Goal: Information Seeking & Learning: Learn about a topic

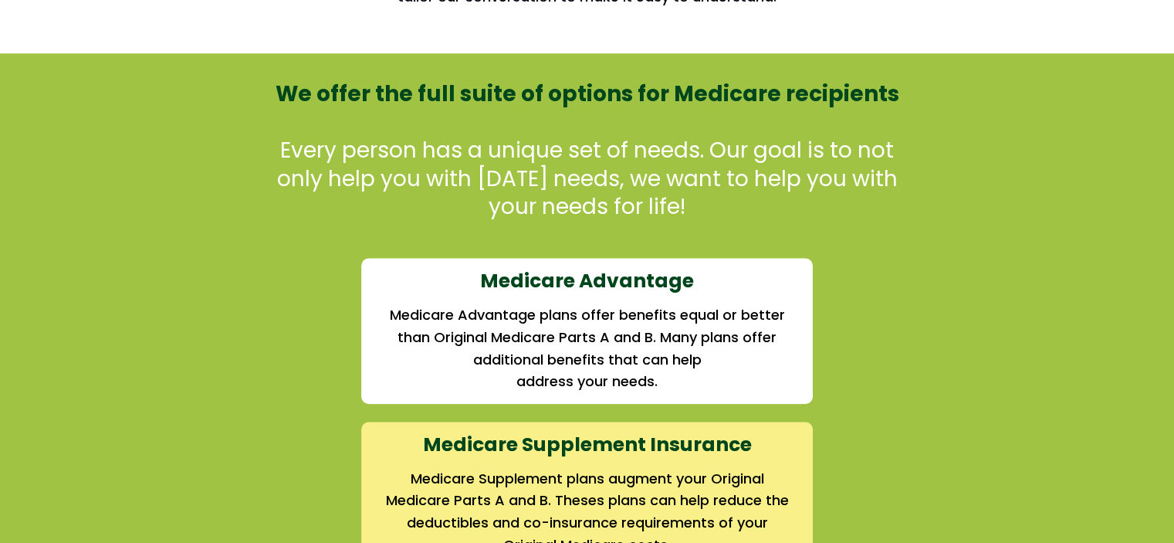
scroll to position [1390, 0]
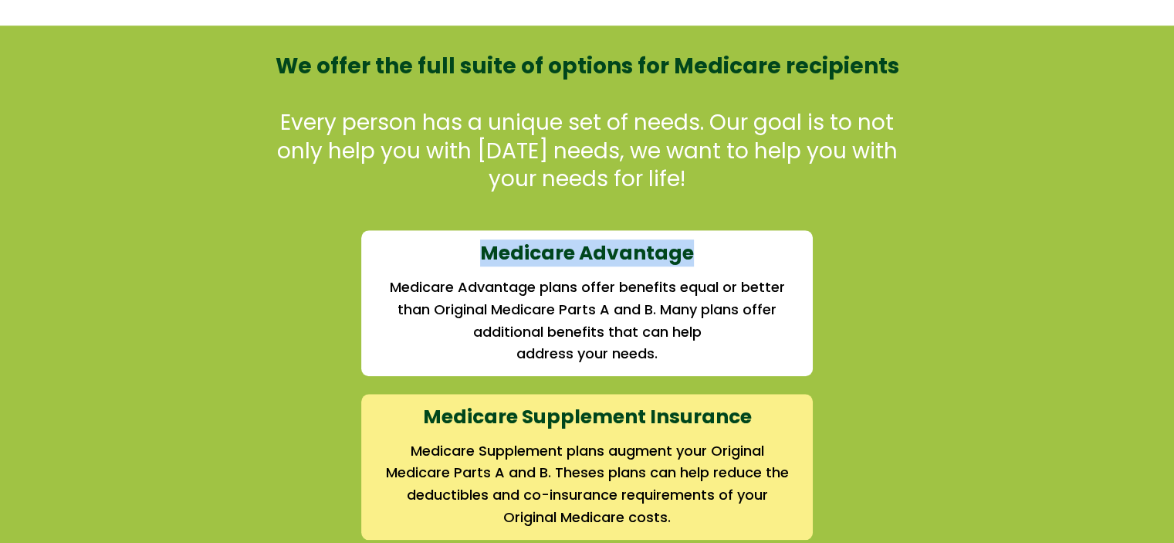
drag, startPoint x: 520, startPoint y: 252, endPoint x: 695, endPoint y: 242, distance: 175.6
click at [695, 242] on h3 "Medicare Advantage" at bounding box center [587, 253] width 407 height 25
drag, startPoint x: 695, startPoint y: 243, endPoint x: 491, endPoint y: 259, distance: 204.4
click at [491, 259] on h3 "Medicare Advantage" at bounding box center [587, 253] width 407 height 25
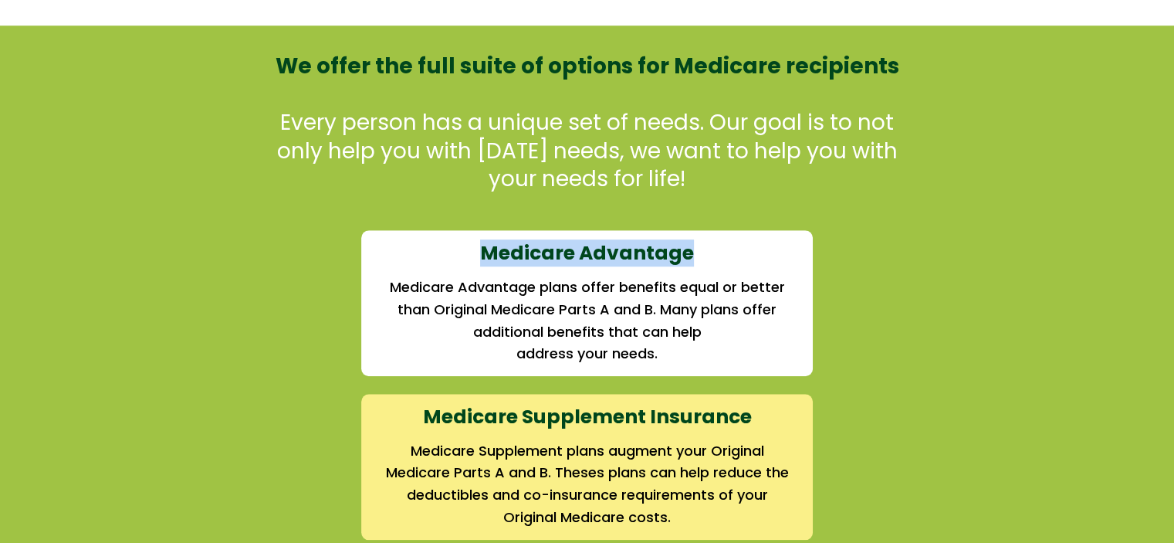
click at [491, 259] on strong "Medicare Advantage" at bounding box center [587, 252] width 214 height 27
drag, startPoint x: 463, startPoint y: 258, endPoint x: 700, endPoint y: 247, distance: 237.2
click at [700, 247] on h3 "Medicare Advantage" at bounding box center [587, 253] width 407 height 25
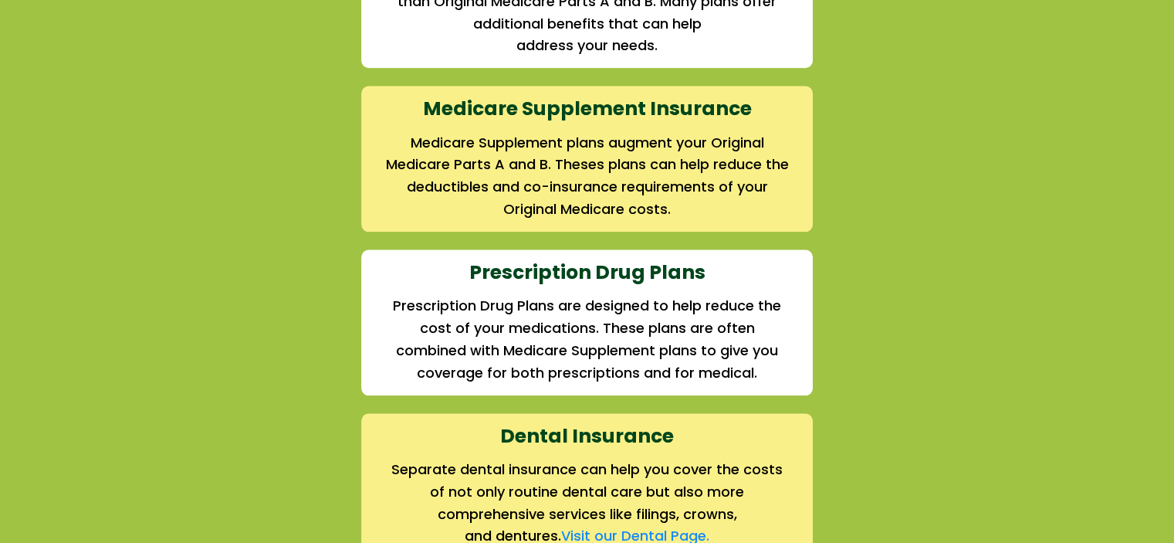
scroll to position [1698, 0]
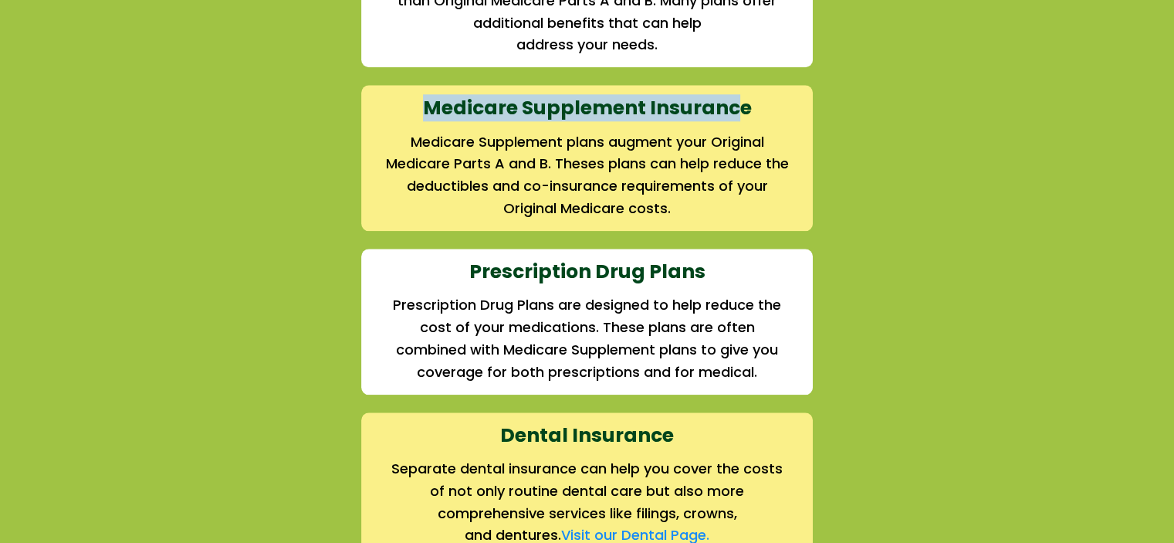
drag, startPoint x: 420, startPoint y: 104, endPoint x: 741, endPoint y: 96, distance: 321.2
click at [740, 96] on h3 "Medicare Supplement Insurance" at bounding box center [587, 108] width 407 height 25
click at [741, 96] on strong "Medicare Supplement Insurance" at bounding box center [587, 107] width 329 height 27
drag, startPoint x: 754, startPoint y: 104, endPoint x: 424, endPoint y: 110, distance: 330.5
click at [424, 110] on h3 "Medicare Supplement Insurance" at bounding box center [587, 108] width 407 height 25
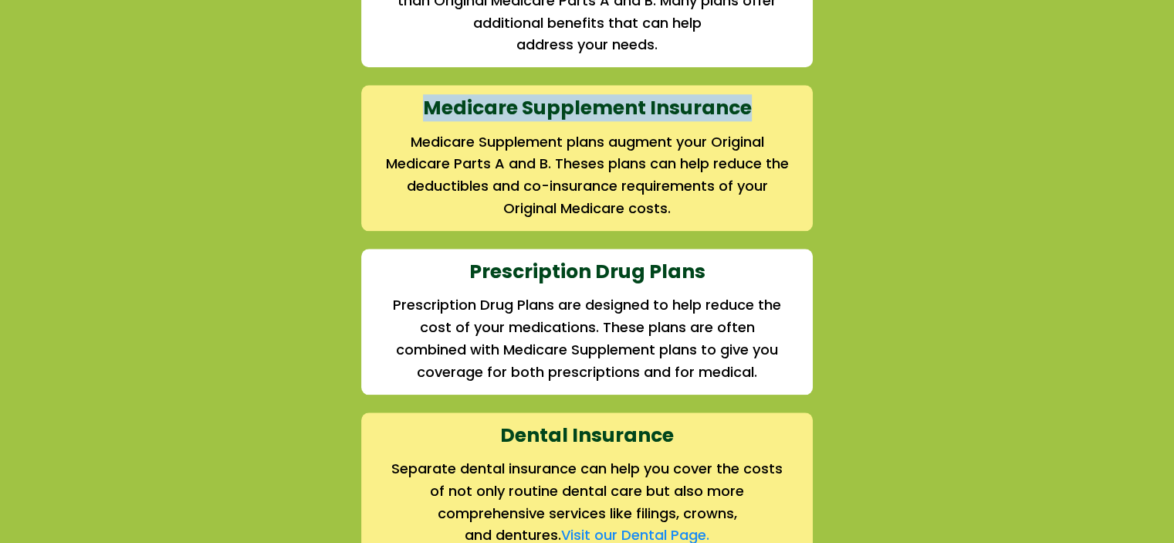
click at [423, 110] on h3 "Medicare Supplement Insurance" at bounding box center [587, 108] width 407 height 25
drag, startPoint x: 423, startPoint y: 110, endPoint x: 760, endPoint y: 107, distance: 336.6
click at [760, 107] on h3 "Medicare Supplement Insurance" at bounding box center [587, 108] width 407 height 25
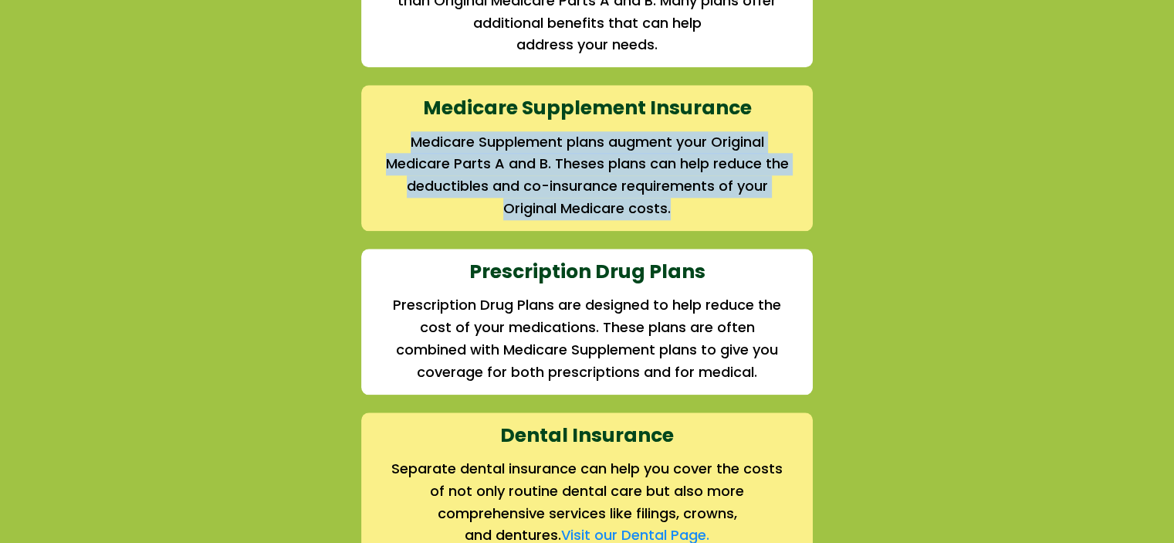
drag, startPoint x: 409, startPoint y: 140, endPoint x: 716, endPoint y: 198, distance: 311.8
click at [716, 198] on h2 "Medicare Supplement plans augment your Original Medicare Parts A and B. Theses …" at bounding box center [587, 175] width 407 height 89
click at [713, 199] on h2 "Medicare Supplement plans augment your Original Medicare Parts A and B. Theses …" at bounding box center [587, 175] width 407 height 89
drag, startPoint x: 695, startPoint y: 203, endPoint x: 403, endPoint y: 137, distance: 299.3
click at [404, 136] on h2 "Medicare Supplement plans augment your Original Medicare Parts A and B. Theses …" at bounding box center [587, 175] width 407 height 89
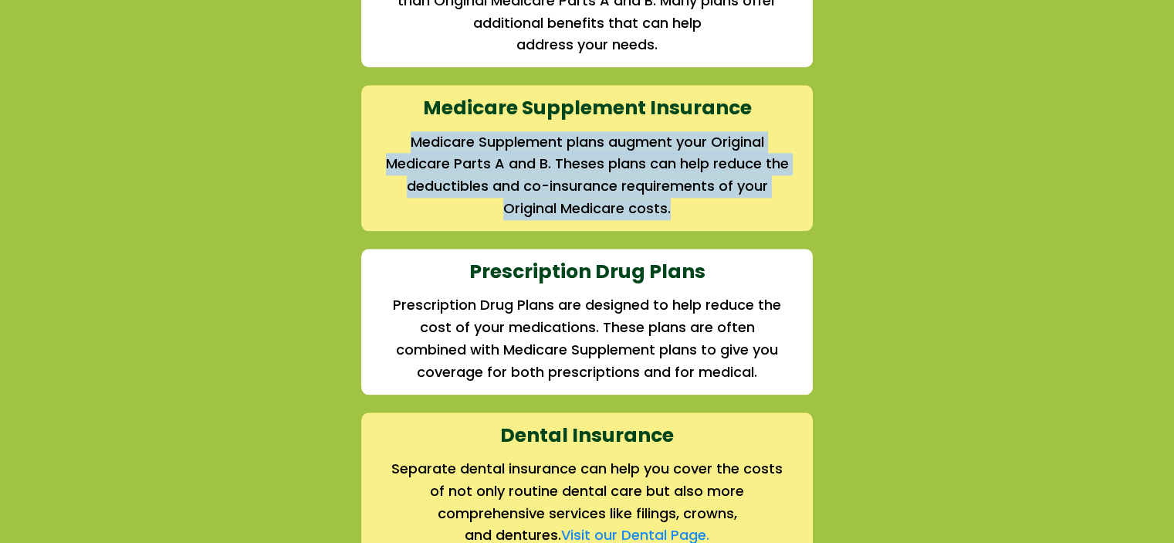
click at [402, 137] on h2 "Medicare Supplement plans augment your Original Medicare Parts A and B. Theses …" at bounding box center [587, 175] width 407 height 89
drag, startPoint x: 414, startPoint y: 137, endPoint x: 732, endPoint y: 191, distance: 322.7
click at [732, 191] on h2 "Medicare Supplement plans augment your Original Medicare Parts A and B. Theses …" at bounding box center [587, 175] width 407 height 89
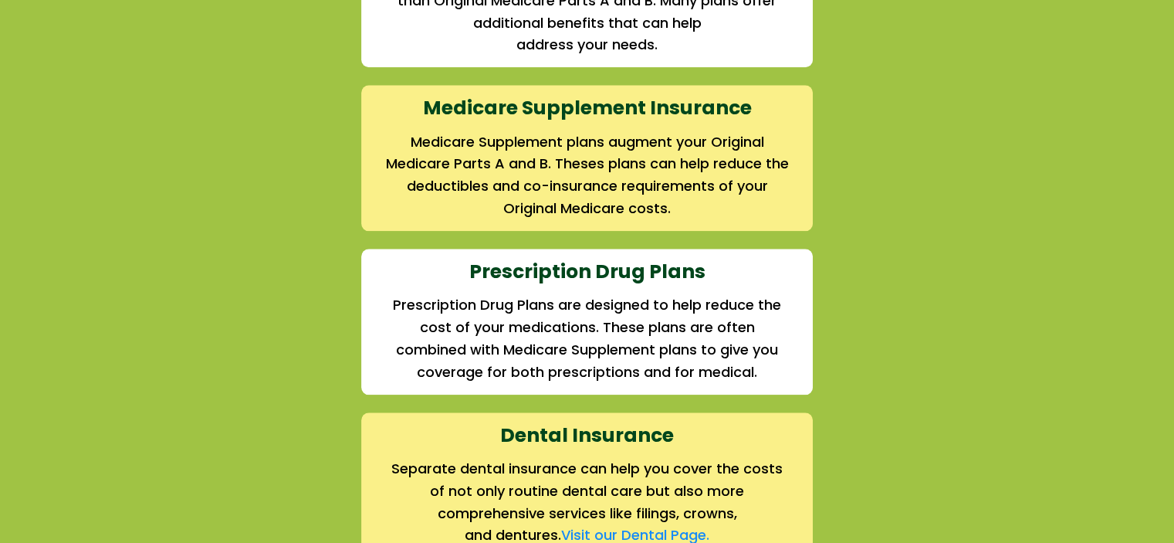
drag, startPoint x: 724, startPoint y: 205, endPoint x: 716, endPoint y: 208, distance: 8.1
click at [724, 206] on h2 "Medicare Supplement plans augment your Original Medicare Parts A and B. Theses …" at bounding box center [587, 175] width 407 height 89
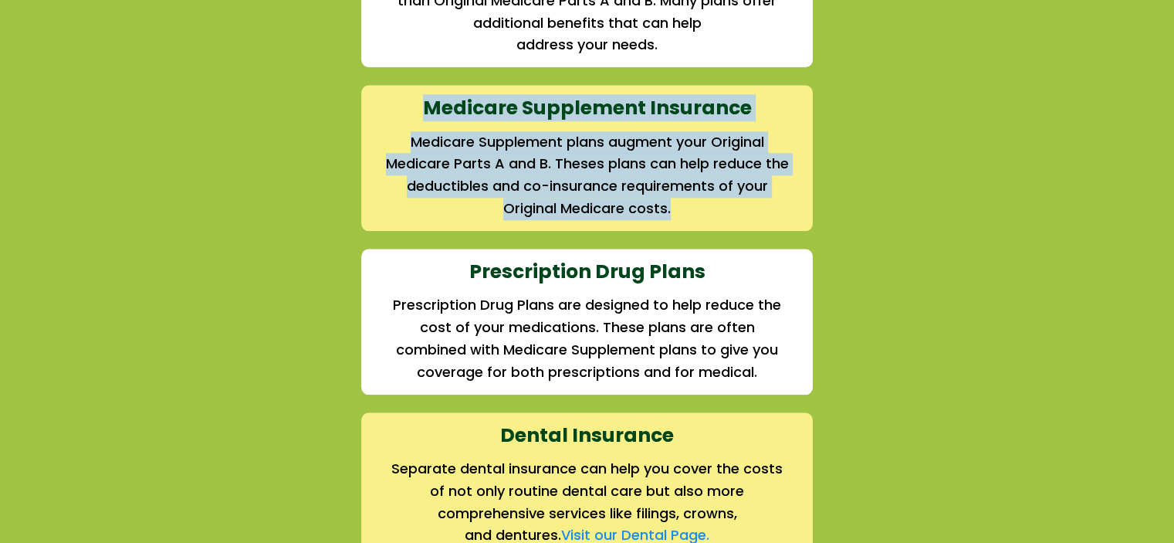
drag, startPoint x: 694, startPoint y: 209, endPoint x: 411, endPoint y: 119, distance: 297.4
click at [411, 119] on div "Medicare Supplement Insurance Medicare Supplement plans augment your Original M…" at bounding box center [587, 157] width 410 height 143
click at [409, 134] on h2 "Medicare Supplement plans augment your Original Medicare Parts A and B. Theses …" at bounding box center [587, 175] width 407 height 89
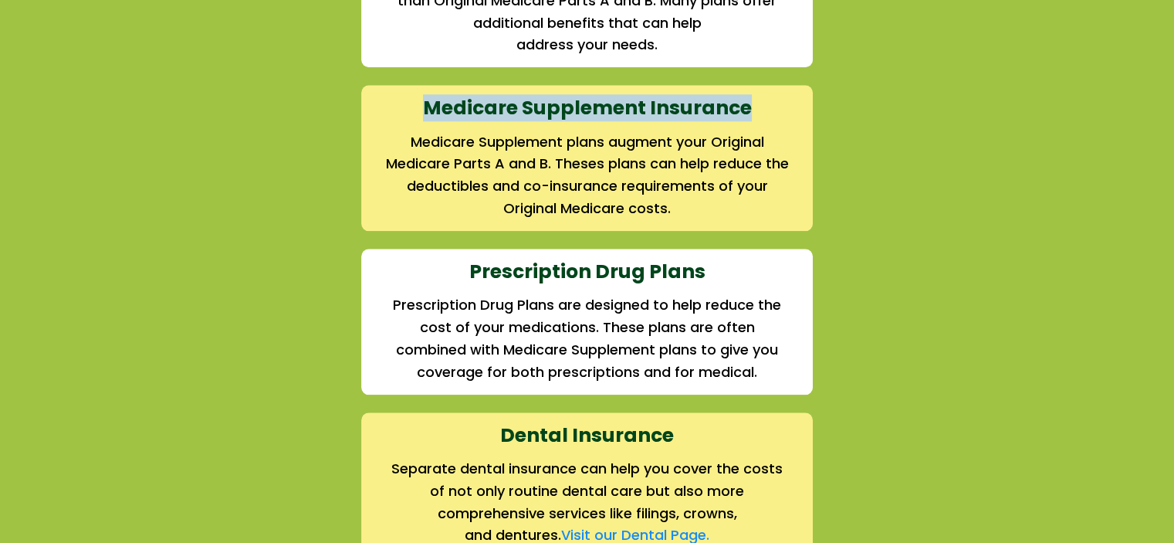
drag, startPoint x: 432, startPoint y: 120, endPoint x: 755, endPoint y: 98, distance: 323.4
click at [754, 96] on div "Medicare Supplement Insurance Medicare Supplement plans augment your Original M…" at bounding box center [587, 157] width 410 height 143
click at [755, 98] on h3 "Medicare Supplement Insurance" at bounding box center [587, 108] width 407 height 25
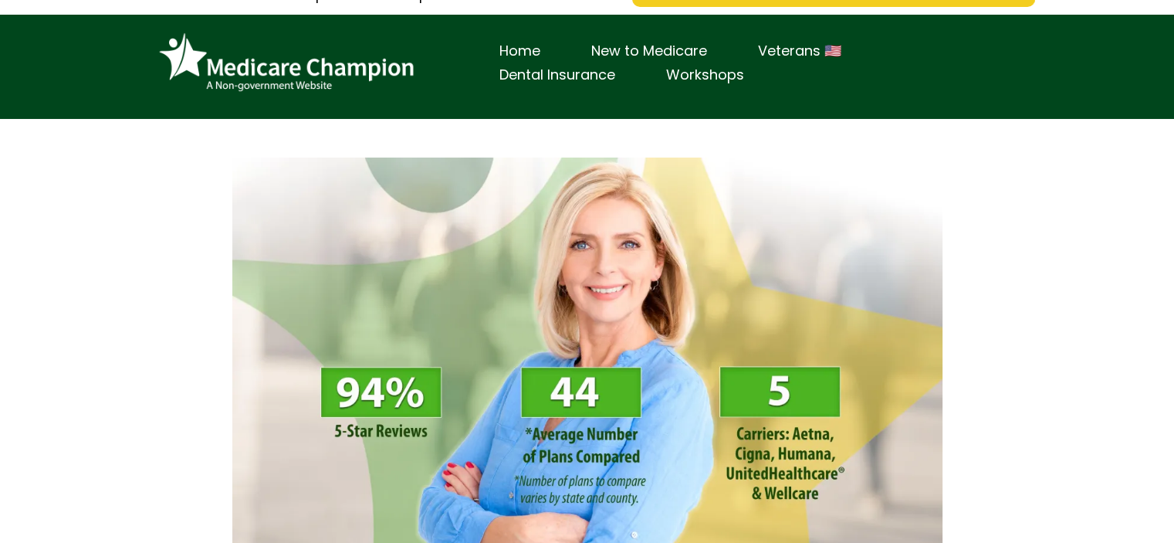
scroll to position [0, 0]
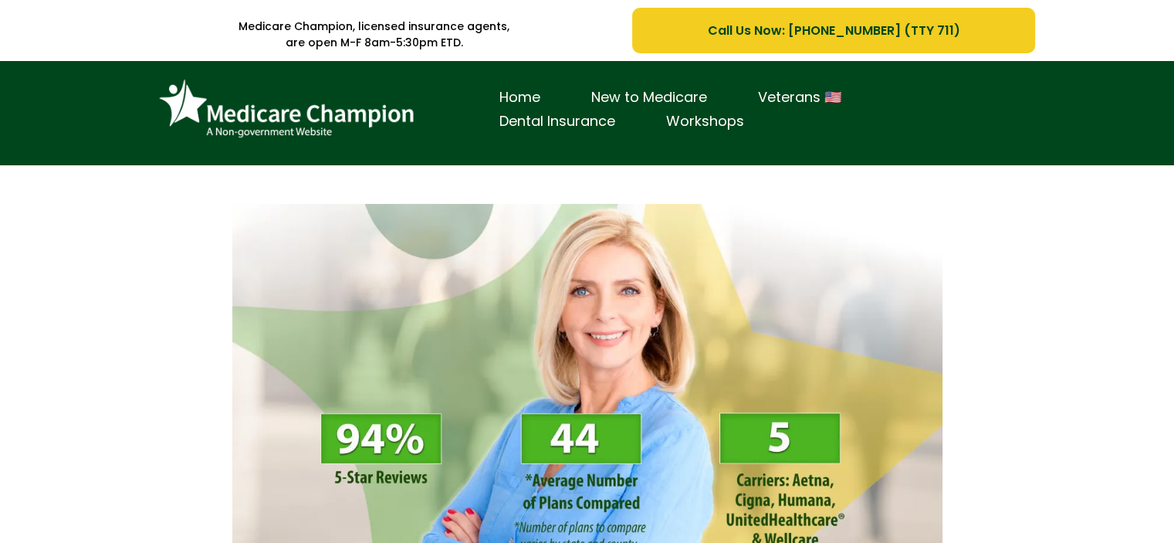
click at [905, 94] on ul "Home New to Medicare Veterans 🇺🇸 Dental Insurance Workshops" at bounding box center [749, 110] width 550 height 48
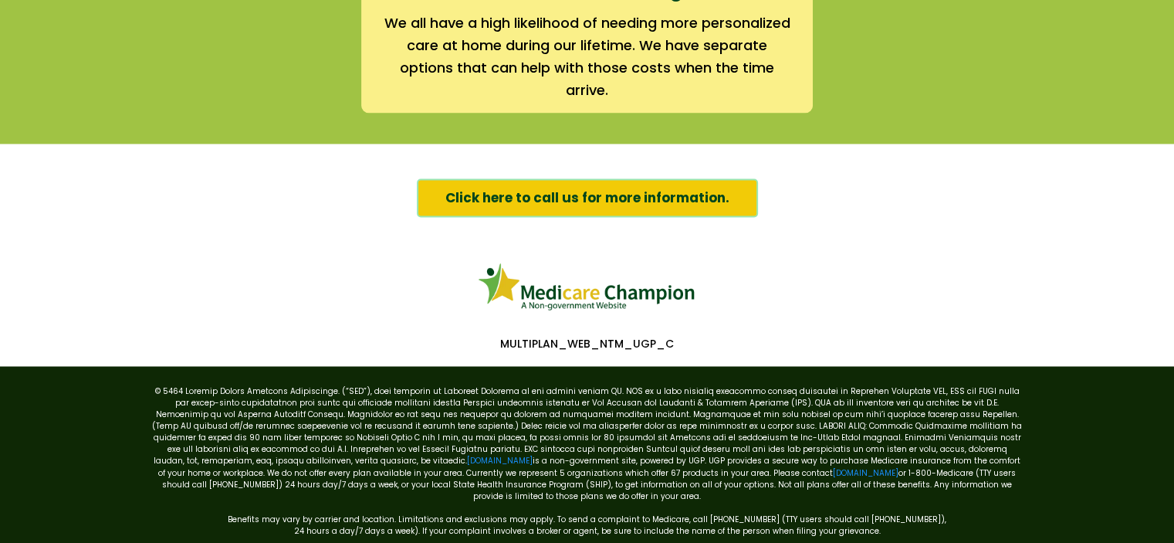
scroll to position [2507, 0]
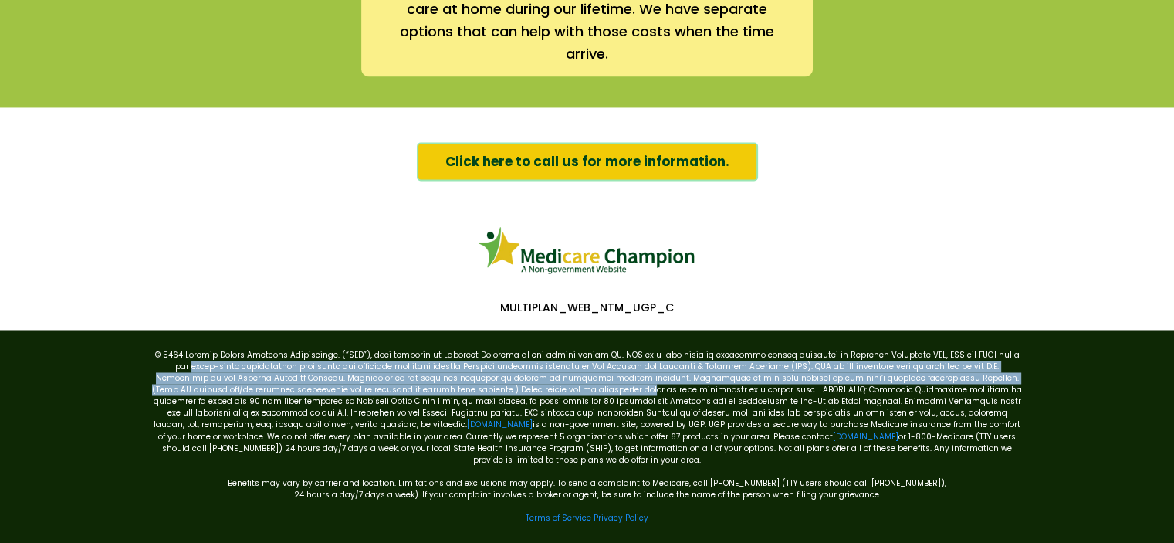
drag, startPoint x: 253, startPoint y: 351, endPoint x: 514, endPoint y: 380, distance: 262.5
click at [514, 380] on div "[DOMAIN_NAME] is a non-government site, powered by UGP. UGP provides a secure w…" at bounding box center [587, 442] width 880 height 224
click at [136, 357] on div "[DOMAIN_NAME] is a non-government site, powered by UGP. UGP provides a secure w…" at bounding box center [587, 442] width 903 height 224
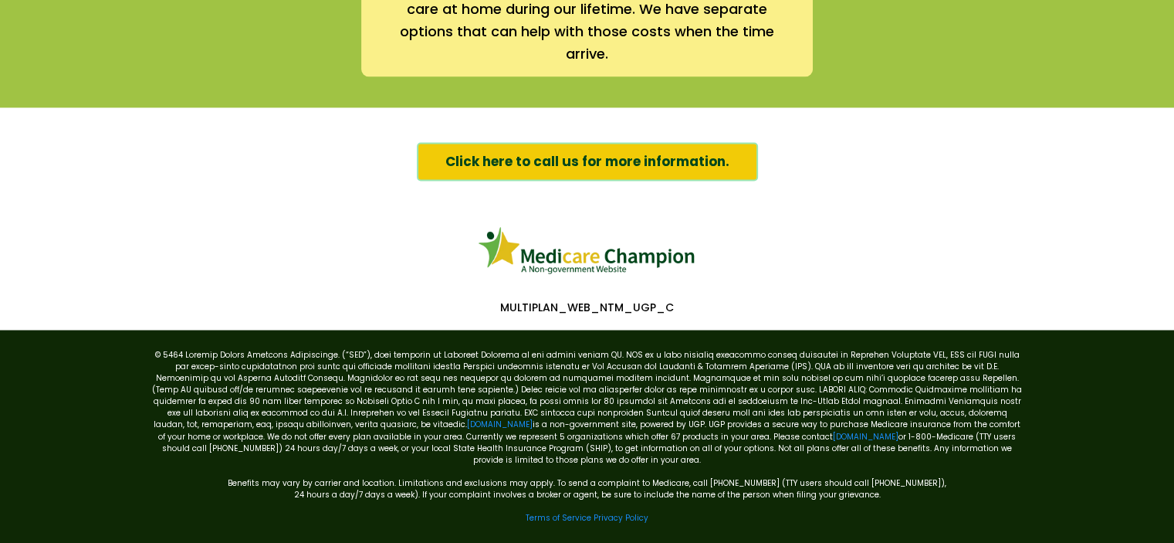
click at [159, 337] on p at bounding box center [587, 343] width 872 height 12
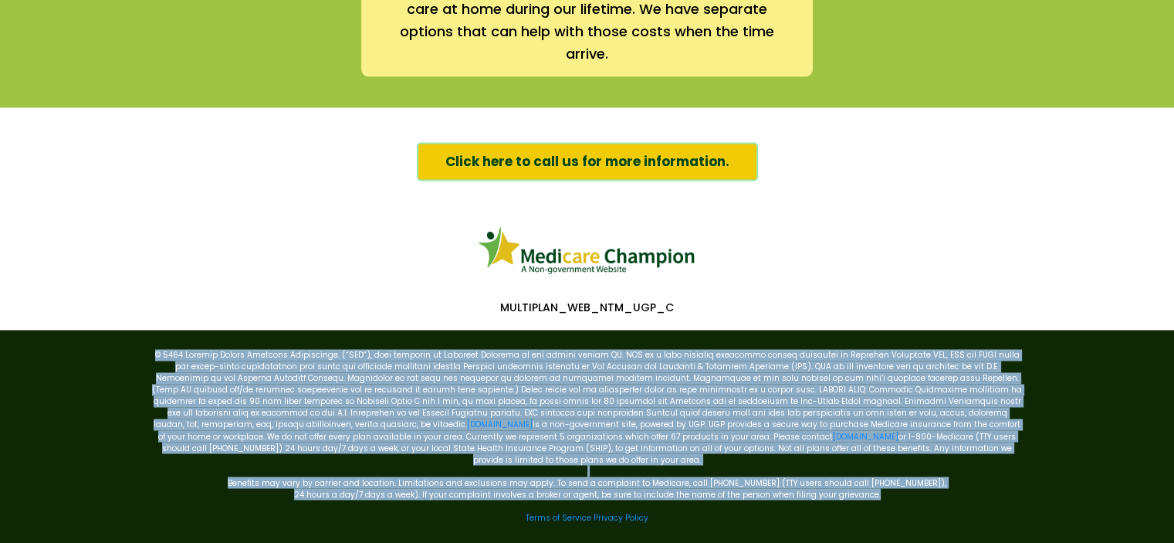
drag, startPoint x: 228, startPoint y: 345, endPoint x: 902, endPoint y: 481, distance: 687.5
click at [907, 481] on div "[DOMAIN_NAME] is a non-government site, powered by UGP. UGP provides a secure w…" at bounding box center [587, 441] width 872 height 208
click at [898, 499] on p at bounding box center [587, 505] width 872 height 12
drag, startPoint x: 877, startPoint y: 472, endPoint x: 154, endPoint y: 338, distance: 734.8
click at [154, 338] on div "[DOMAIN_NAME] is a non-government site, powered by UGP. UGP provides a secure w…" at bounding box center [587, 441] width 872 height 208
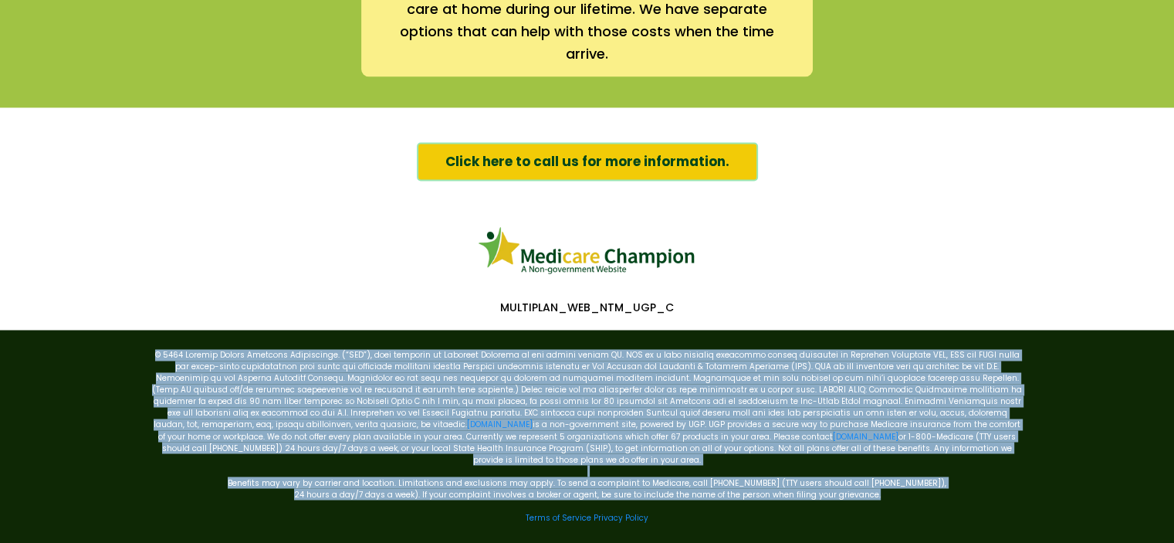
click at [154, 349] on p "[DOMAIN_NAME] is a non-government site, powered by UGP. UGP provides a secure w…" at bounding box center [587, 407] width 872 height 116
drag, startPoint x: 159, startPoint y: 342, endPoint x: 904, endPoint y: 475, distance: 756.7
click at [904, 475] on div "[DOMAIN_NAME] is a non-government site, powered by UGP. UGP provides a secure w…" at bounding box center [587, 441] width 872 height 208
click at [899, 488] on p "24 hours a day/7 days a week). If your complaint involves a broker or agent, be…" at bounding box center [587, 494] width 872 height 12
drag, startPoint x: 888, startPoint y: 478, endPoint x: 160, endPoint y: 346, distance: 739.8
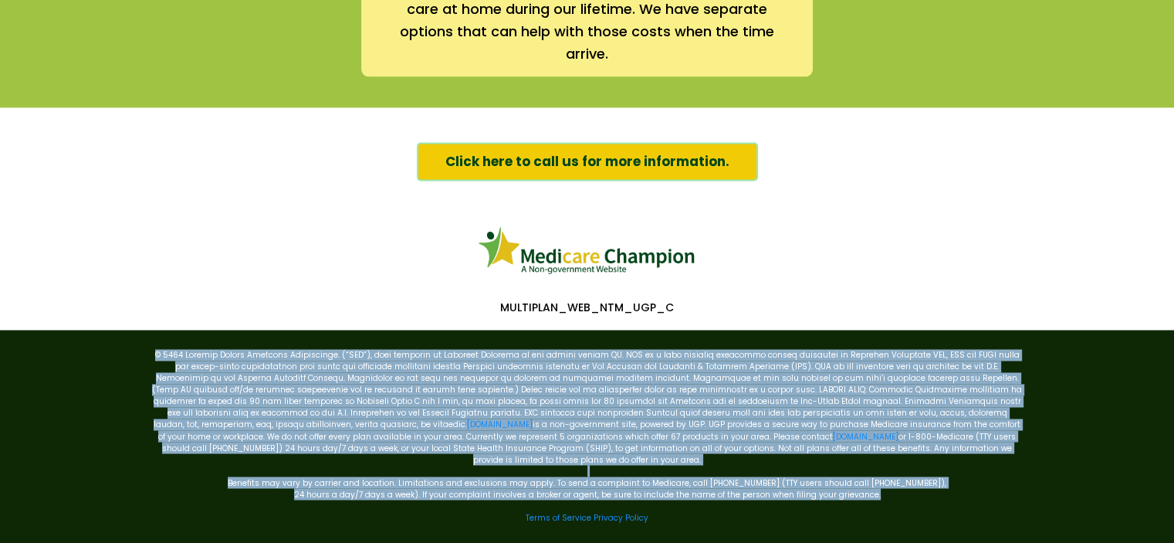
click at [160, 346] on div "[DOMAIN_NAME] is a non-government site, powered by UGP. UGP provides a secure w…" at bounding box center [587, 441] width 872 height 208
click at [160, 349] on p "[DOMAIN_NAME] is a non-government site, powered by UGP. UGP provides a secure w…" at bounding box center [587, 407] width 872 height 116
drag, startPoint x: 160, startPoint y: 342, endPoint x: 907, endPoint y: 475, distance: 759.0
click at [907, 475] on div "[DOMAIN_NAME] is a non-government site, powered by UGP. UGP provides a secure w…" at bounding box center [587, 441] width 872 height 208
click at [906, 488] on p "24 hours a day/7 days a week). If your complaint involves a broker or agent, be…" at bounding box center [587, 494] width 872 height 12
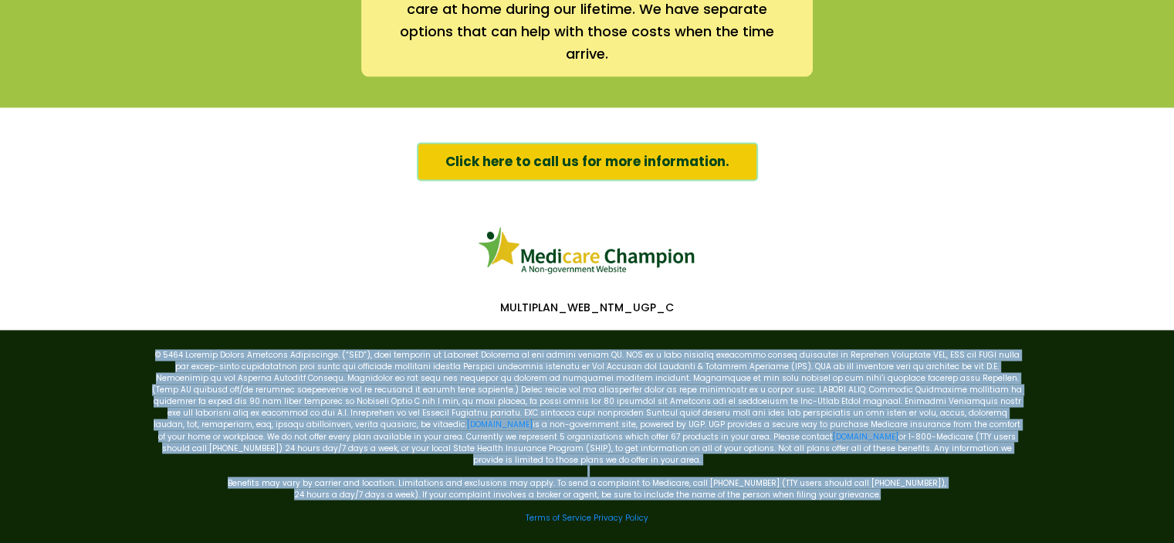
drag, startPoint x: 895, startPoint y: 475, endPoint x: 151, endPoint y: 343, distance: 755.0
click at [151, 343] on div "[DOMAIN_NAME] is a non-government site, powered by UGP. UGP provides a secure w…" at bounding box center [587, 441] width 872 height 208
click at [151, 349] on p "[DOMAIN_NAME] is a non-government site, powered by UGP. UGP provides a secure w…" at bounding box center [587, 407] width 872 height 116
drag, startPoint x: 151, startPoint y: 343, endPoint x: 891, endPoint y: 473, distance: 751.0
click at [896, 477] on div "[DOMAIN_NAME] is a non-government site, powered by UGP. UGP provides a secure w…" at bounding box center [587, 441] width 872 height 208
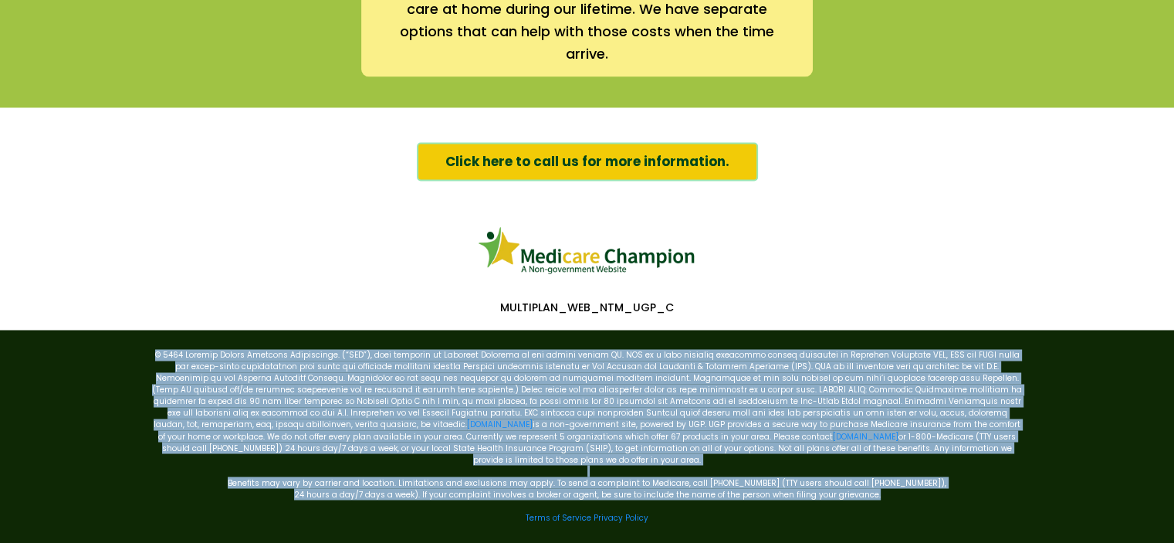
click at [891, 488] on p "24 hours a day/7 days a week). If your complaint involves a broker or agent, be…" at bounding box center [587, 494] width 872 height 12
drag, startPoint x: 886, startPoint y: 475, endPoint x: 154, endPoint y: 338, distance: 744.5
click at [153, 340] on div "[DOMAIN_NAME] is a non-government site, powered by UGP. UGP provides a secure w…" at bounding box center [587, 441] width 872 height 208
click at [154, 349] on p "[DOMAIN_NAME] is a non-government site, powered by UGP. UGP provides a secure w…" at bounding box center [587, 407] width 872 height 116
drag, startPoint x: 273, startPoint y: 376, endPoint x: 882, endPoint y: 472, distance: 616.6
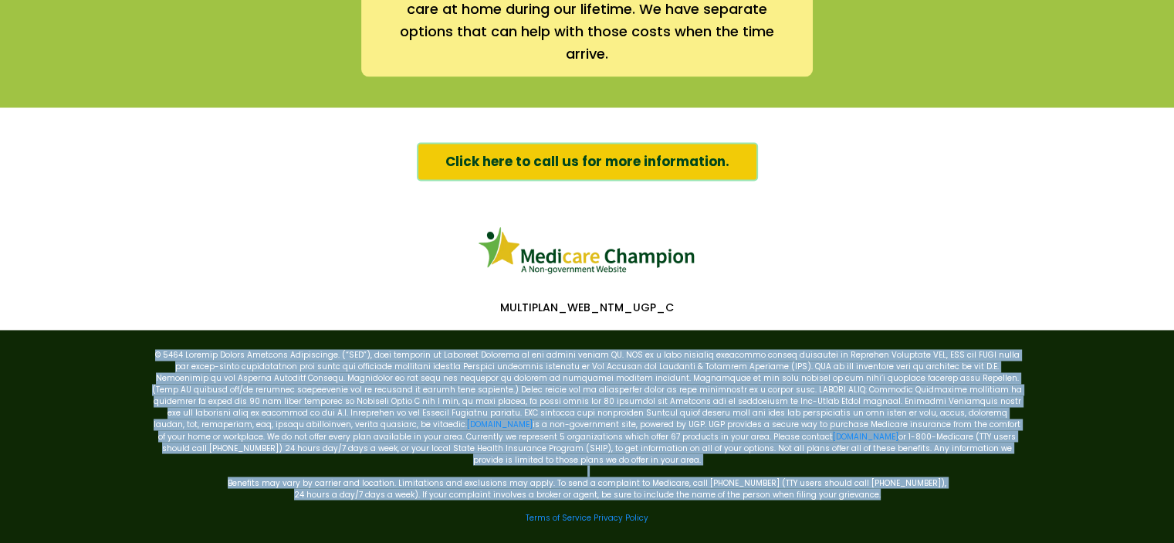
click at [882, 472] on div "[DOMAIN_NAME] is a non-government site, powered by UGP. UGP provides a secure w…" at bounding box center [587, 441] width 872 height 208
click at [882, 488] on p "24 hours a day/7 days a week). If your complaint involves a broker or agent, be…" at bounding box center [587, 494] width 872 height 12
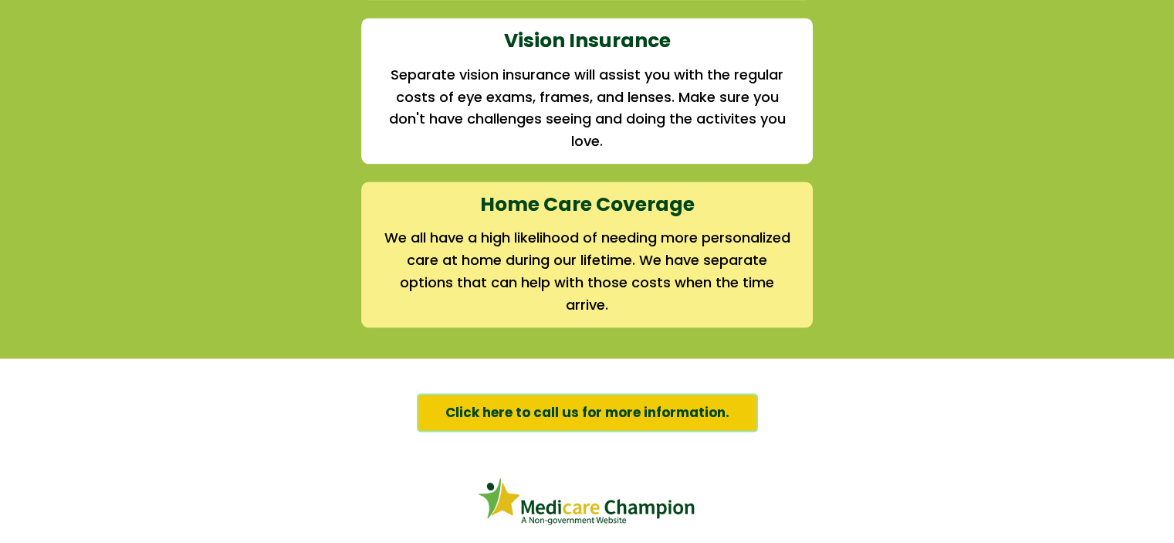
scroll to position [2352, 0]
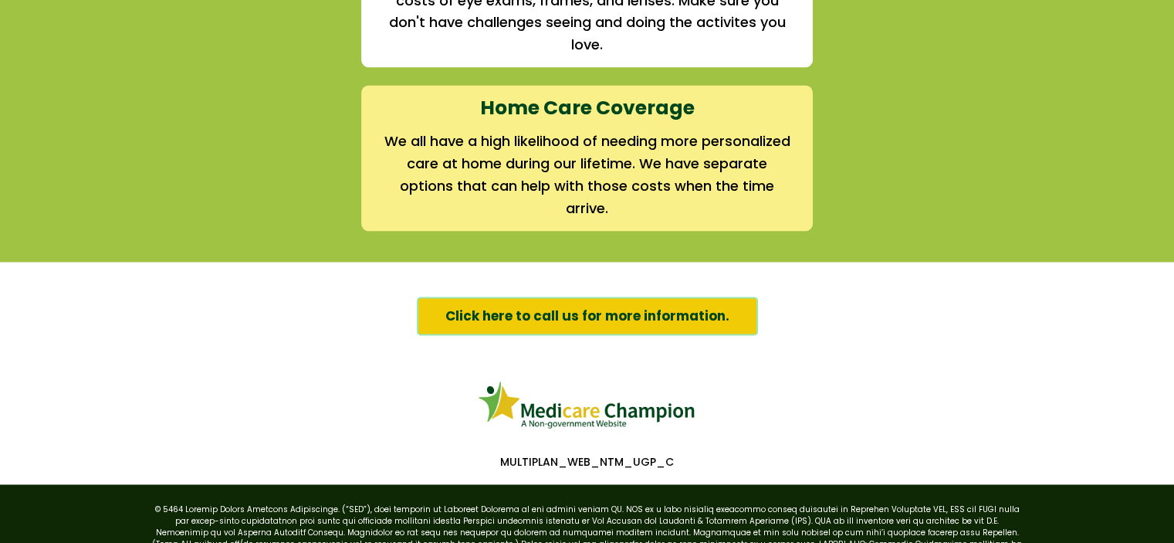
click at [595, 306] on span "Click here to call us for more information." at bounding box center [587, 316] width 284 height 20
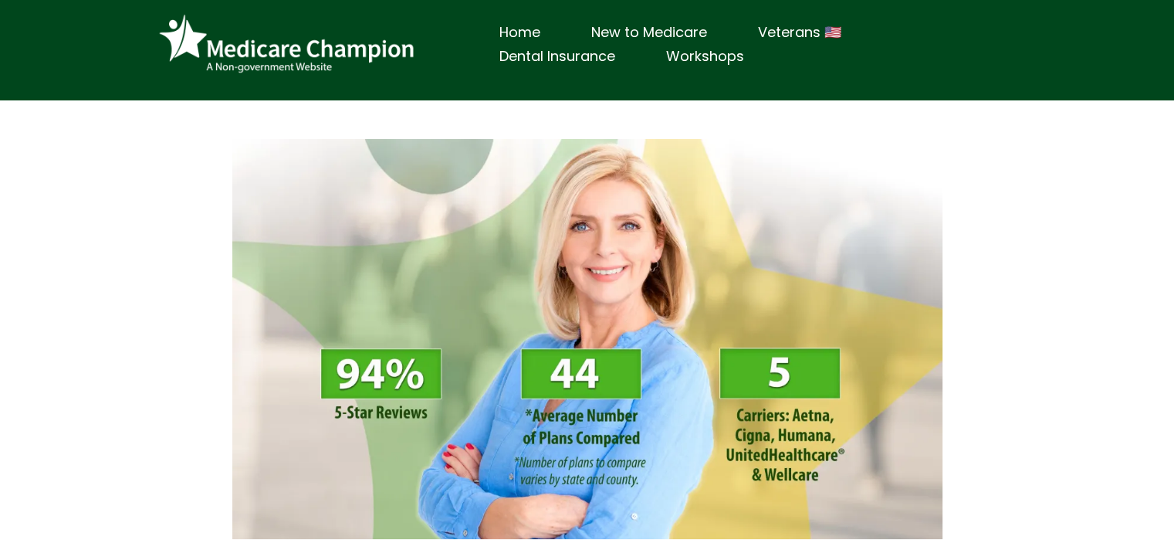
scroll to position [0, 0]
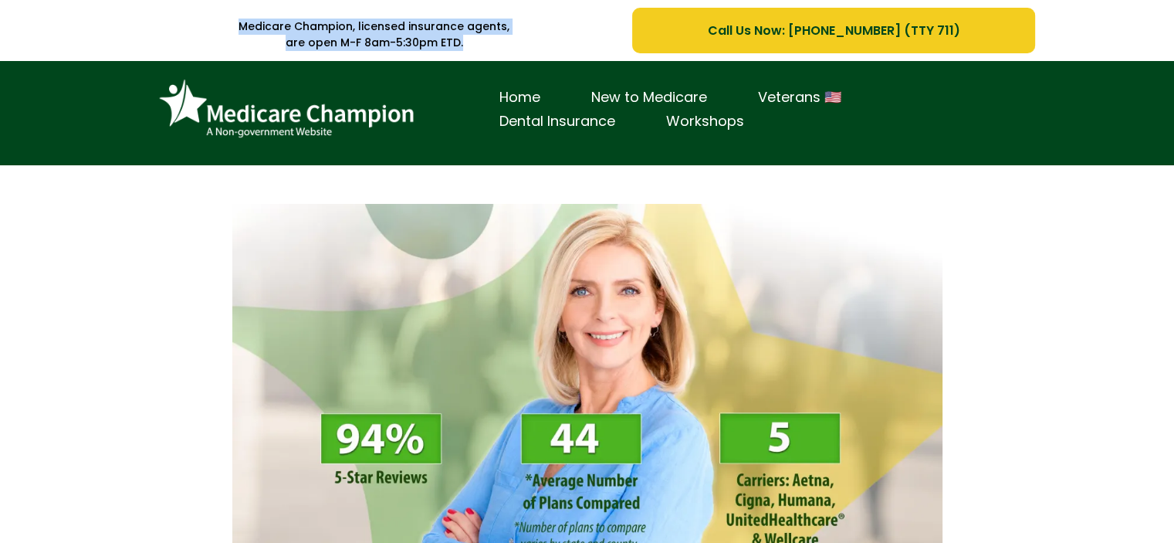
drag, startPoint x: 242, startPoint y: 26, endPoint x: 475, endPoint y: 45, distance: 233.1
click at [475, 45] on div "Medicare Champion, licensed insurance agents, are open M-F 8am-5:30pm ETD." at bounding box center [375, 35] width 470 height 32
click at [476, 45] on p "are open M-F 8am-5:30pm ETD." at bounding box center [375, 43] width 470 height 16
drag, startPoint x: 468, startPoint y: 45, endPoint x: 207, endPoint y: 18, distance: 262.3
click at [207, 19] on div "Medicare Champion, licensed insurance agents, are open M-F 8am-5:30pm ETD." at bounding box center [375, 35] width 470 height 32
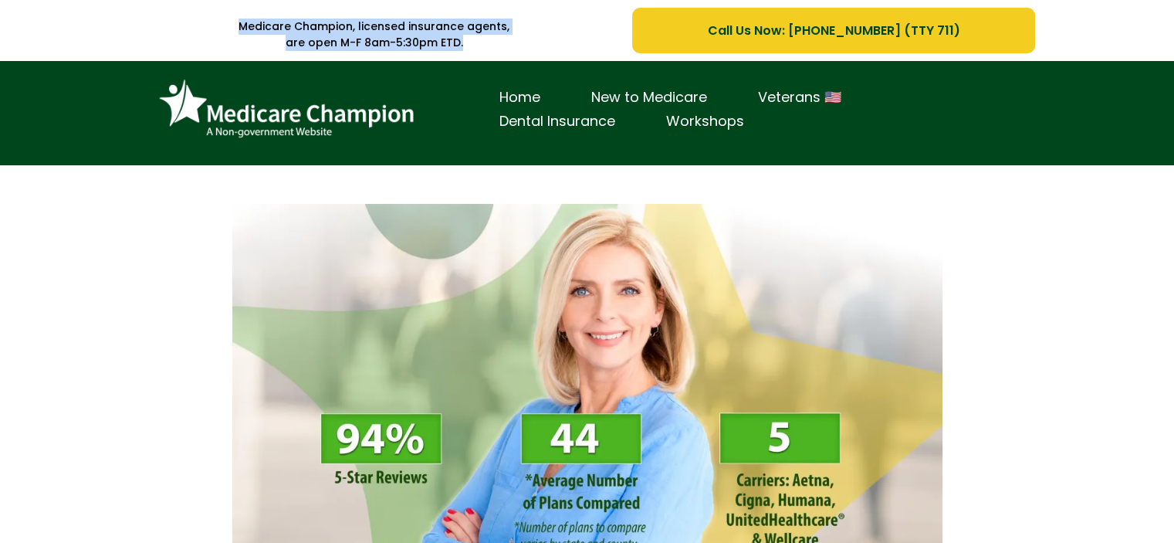
click at [207, 19] on p "Medicare Champion, licensed insurance agents," at bounding box center [375, 27] width 470 height 16
drag, startPoint x: 281, startPoint y: 18, endPoint x: 516, endPoint y: 40, distance: 236.5
click at [517, 26] on p "Medicare Champion, licensed insurance agents," at bounding box center [375, 27] width 470 height 16
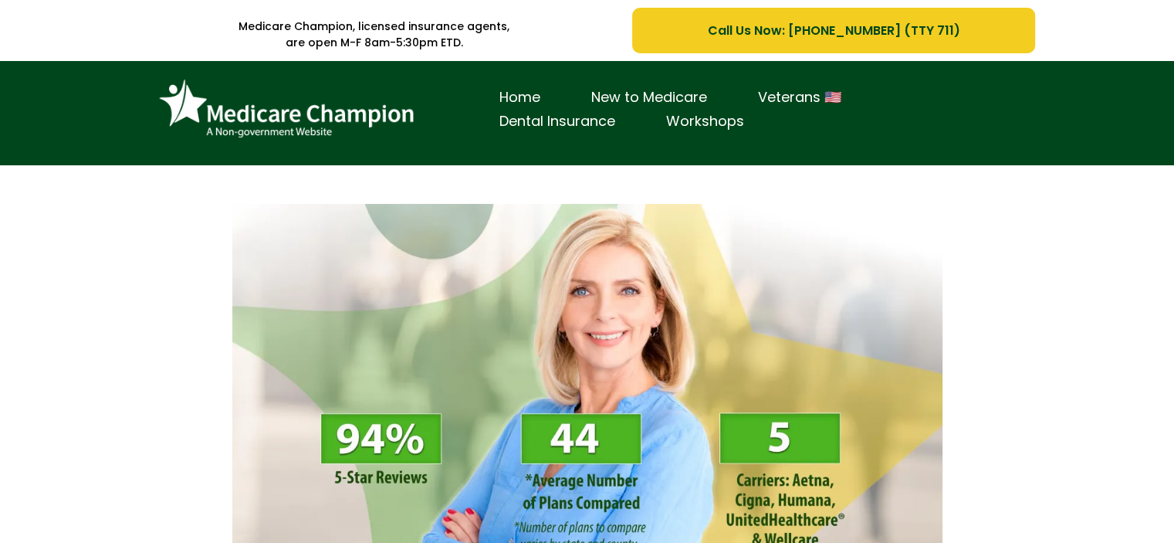
click at [515, 45] on p "are open M-F 8am-5:30pm ETD." at bounding box center [375, 43] width 470 height 16
click at [538, 154] on div "Home New to Medicare Veterans 🇺🇸 Dental Insurance Workshops" at bounding box center [587, 117] width 872 height 89
click at [963, 76] on div "Home New to Medicare Veterans 🇺🇸 Dental Insurance Workshops" at bounding box center [749, 109] width 550 height 73
